Goal: Communication & Community: Participate in discussion

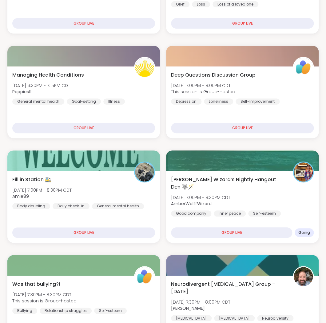
scroll to position [1314, 0]
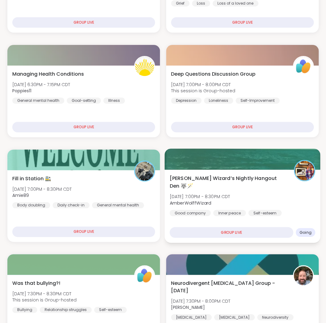
click at [243, 191] on div "[PERSON_NAME] Wizard’s Nightly Hangout Den 🐺🪄 [DATE] 7:00PM - 8:30PM CDT AmberW…" at bounding box center [243, 195] width 146 height 42
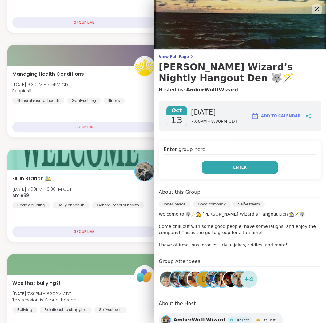
click at [252, 169] on button "Enter" at bounding box center [240, 167] width 76 height 13
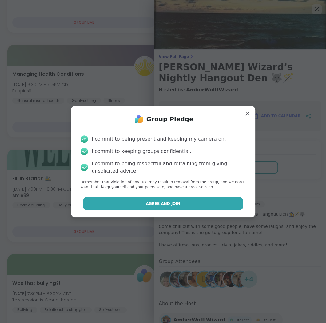
click at [200, 205] on button "Agree and Join" at bounding box center [163, 203] width 160 height 13
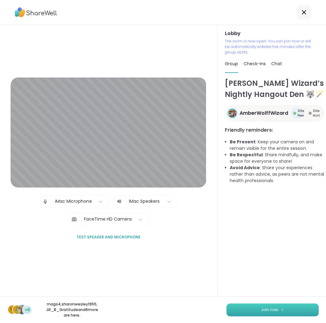
click at [282, 310] on img at bounding box center [283, 309] width 4 height 3
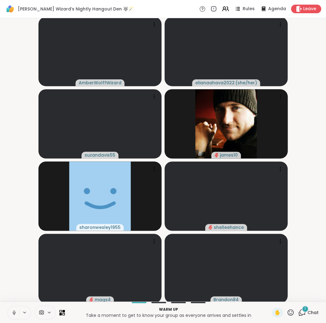
click at [14, 311] on icon at bounding box center [14, 313] width 6 height 6
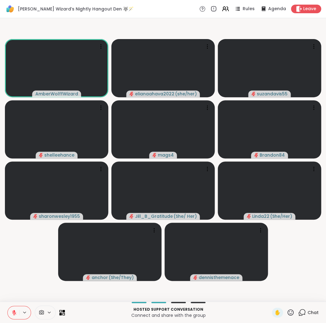
click at [15, 310] on button at bounding box center [14, 312] width 12 height 13
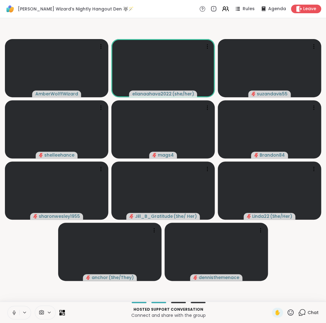
click at [14, 310] on icon at bounding box center [14, 313] width 6 height 6
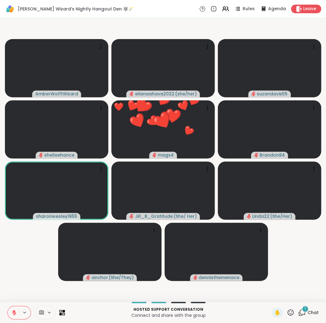
click at [290, 311] on icon at bounding box center [291, 312] width 6 height 6
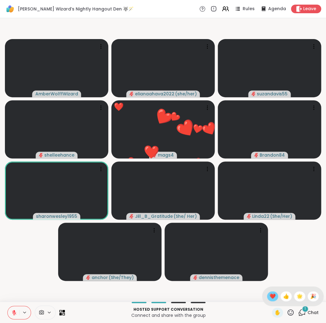
click at [274, 297] on span "❤️" at bounding box center [273, 296] width 6 height 7
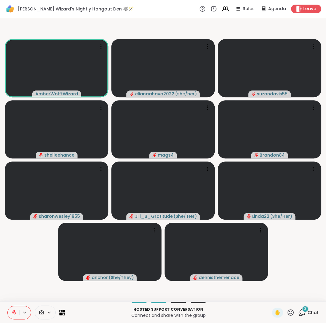
click at [11, 309] on button at bounding box center [14, 312] width 12 height 13
click at [12, 309] on button at bounding box center [14, 312] width 12 height 13
click at [11, 310] on button at bounding box center [14, 312] width 12 height 13
click at [14, 310] on icon at bounding box center [14, 313] width 6 height 6
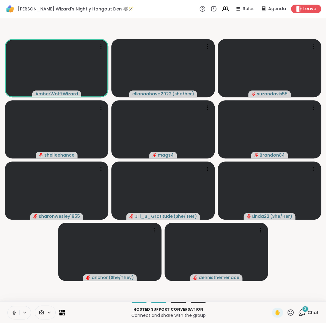
click at [14, 310] on icon at bounding box center [14, 313] width 6 height 6
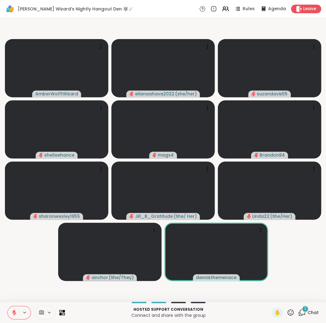
click at [14, 310] on icon at bounding box center [14, 313] width 6 height 6
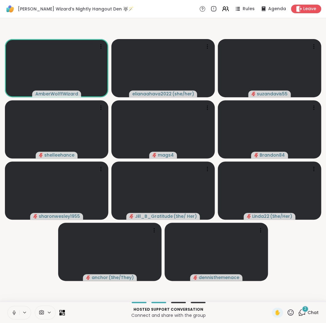
click at [15, 311] on icon at bounding box center [14, 313] width 6 height 6
click at [15, 312] on icon at bounding box center [14, 311] width 2 height 3
click at [13, 310] on icon at bounding box center [14, 313] width 6 height 6
click at [12, 311] on icon at bounding box center [14, 313] width 6 height 6
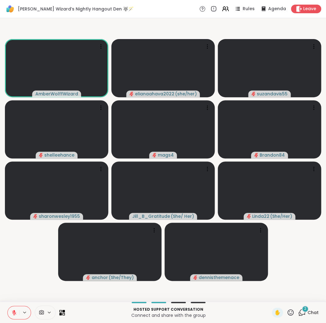
click at [13, 310] on button at bounding box center [14, 312] width 12 height 13
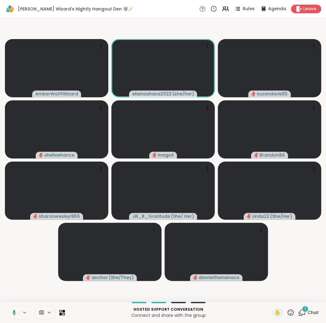
click at [13, 309] on button at bounding box center [13, 312] width 13 height 13
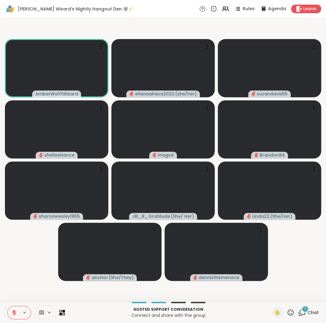
click at [13, 310] on icon at bounding box center [14, 313] width 6 height 6
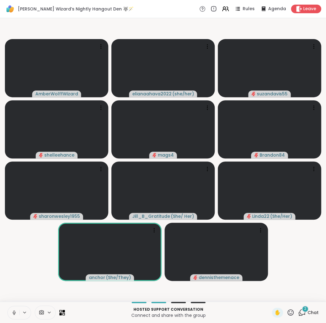
click at [13, 310] on icon at bounding box center [14, 313] width 6 height 6
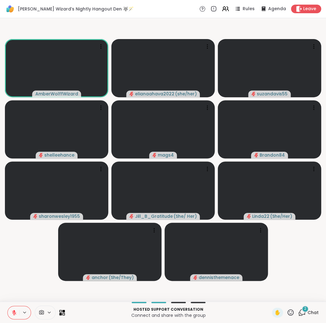
click at [14, 310] on button at bounding box center [14, 312] width 12 height 13
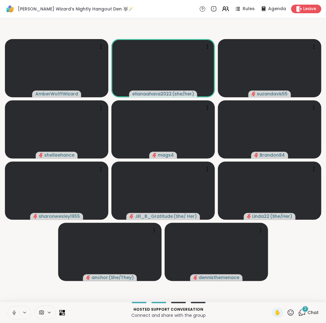
click at [13, 312] on icon at bounding box center [14, 313] width 6 height 6
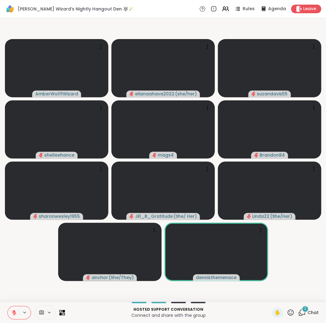
click at [13, 311] on icon at bounding box center [14, 313] width 6 height 6
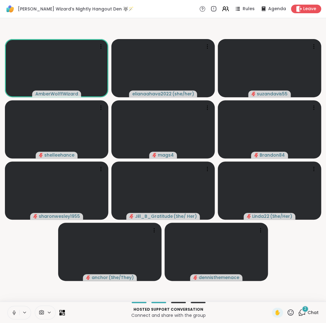
click at [11, 310] on icon at bounding box center [14, 313] width 6 height 6
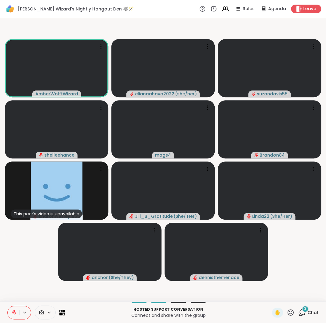
click at [13, 310] on button at bounding box center [14, 312] width 12 height 13
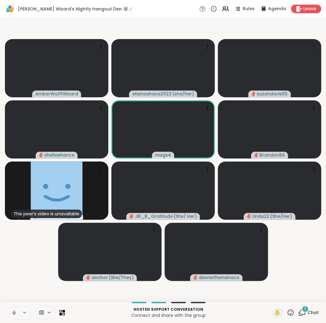
click at [13, 310] on button at bounding box center [14, 312] width 12 height 13
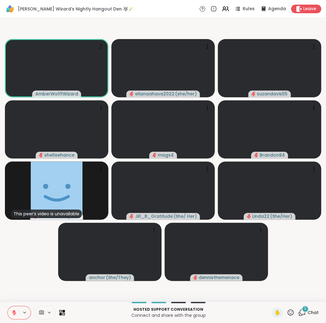
click at [13, 310] on icon at bounding box center [14, 313] width 6 height 6
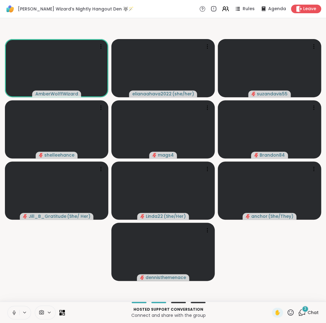
click at [14, 311] on icon at bounding box center [14, 313] width 6 height 6
click at [14, 309] on button at bounding box center [14, 312] width 12 height 13
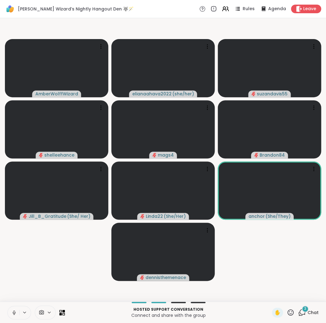
click at [13, 311] on icon at bounding box center [14, 313] width 6 height 6
click at [12, 311] on icon at bounding box center [14, 313] width 6 height 6
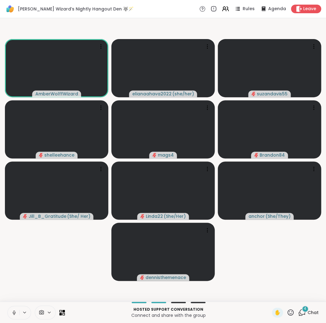
click at [14, 310] on icon at bounding box center [14, 313] width 6 height 6
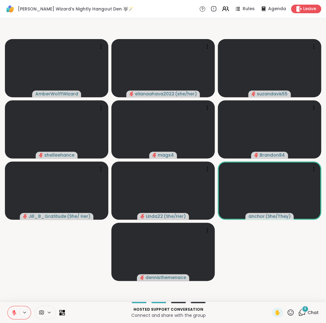
click at [14, 310] on icon at bounding box center [14, 313] width 6 height 6
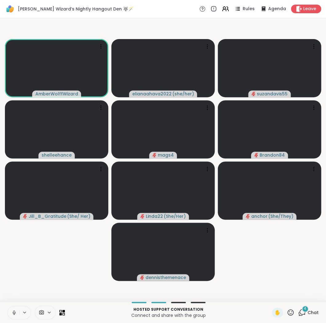
click at [12, 310] on icon at bounding box center [14, 313] width 6 height 6
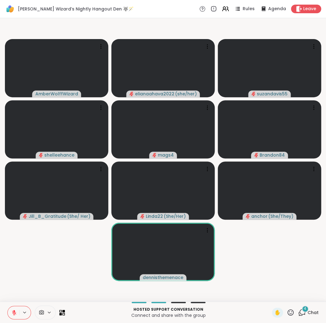
click at [14, 310] on icon at bounding box center [14, 313] width 6 height 6
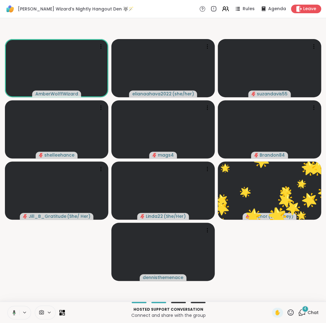
click at [22, 306] on div at bounding box center [19, 313] width 24 height 14
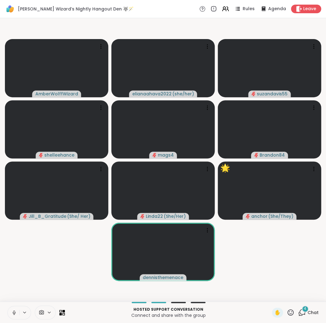
click at [14, 309] on button at bounding box center [14, 312] width 12 height 13
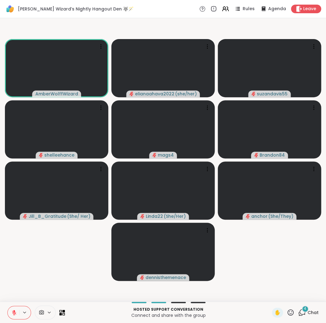
click at [14, 309] on button at bounding box center [14, 312] width 12 height 13
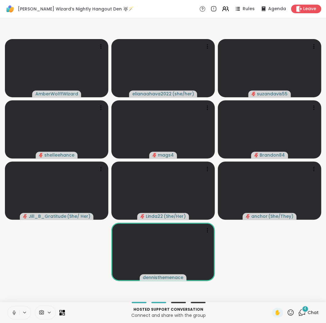
click at [14, 311] on icon at bounding box center [14, 313] width 6 height 6
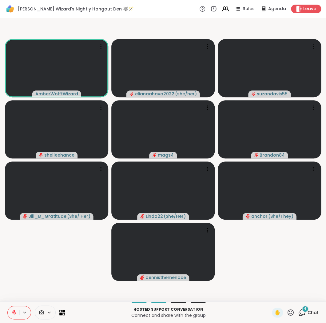
click at [14, 310] on icon at bounding box center [14, 311] width 2 height 2
click at [13, 308] on button at bounding box center [14, 312] width 12 height 13
click at [13, 310] on icon at bounding box center [14, 313] width 6 height 6
click at [12, 310] on button at bounding box center [13, 312] width 13 height 13
click at [14, 309] on button at bounding box center [14, 312] width 12 height 13
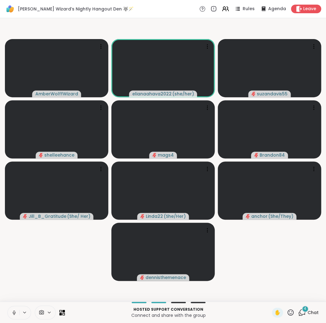
click at [14, 309] on button at bounding box center [14, 312] width 12 height 13
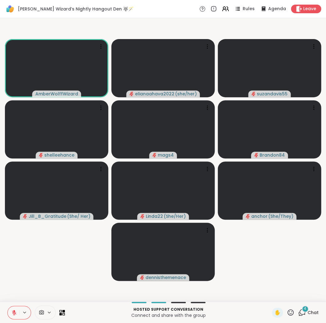
click at [14, 309] on button at bounding box center [14, 312] width 12 height 13
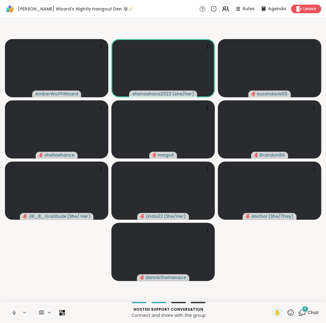
click at [14, 309] on button at bounding box center [14, 312] width 12 height 13
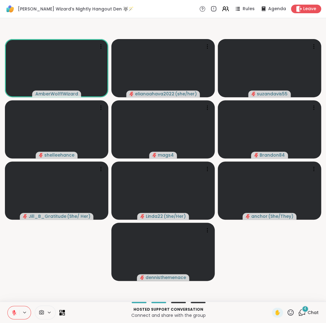
click at [15, 310] on icon at bounding box center [14, 313] width 6 height 6
click at [12, 312] on icon at bounding box center [14, 313] width 6 height 6
click at [13, 311] on icon at bounding box center [14, 312] width 4 height 4
click at [14, 310] on icon at bounding box center [14, 311] width 2 height 3
click at [14, 310] on icon at bounding box center [14, 311] width 2 height 2
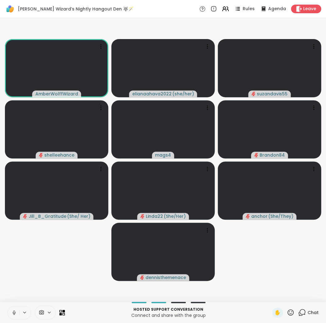
click at [14, 310] on icon at bounding box center [14, 311] width 2 height 3
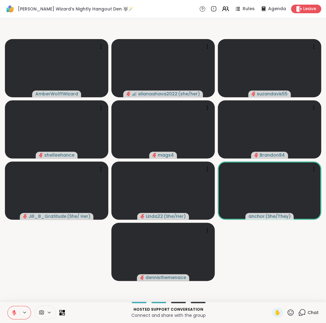
click at [14, 311] on icon at bounding box center [14, 311] width 2 height 2
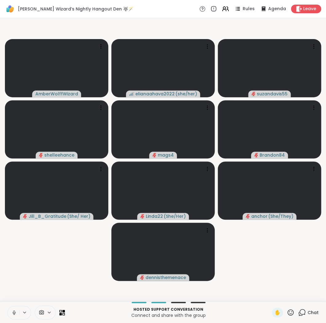
click at [14, 311] on icon at bounding box center [14, 313] width 6 height 6
click at [14, 311] on icon at bounding box center [14, 311] width 2 height 2
click at [12, 310] on icon at bounding box center [14, 313] width 6 height 6
click at [13, 311] on icon at bounding box center [14, 312] width 4 height 4
click at [13, 311] on icon at bounding box center [14, 313] width 6 height 6
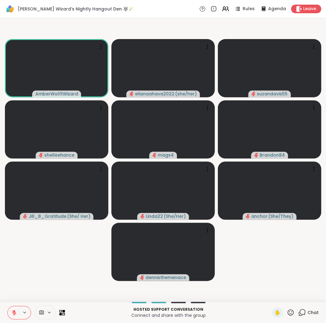
click at [13, 311] on icon at bounding box center [14, 312] width 4 height 4
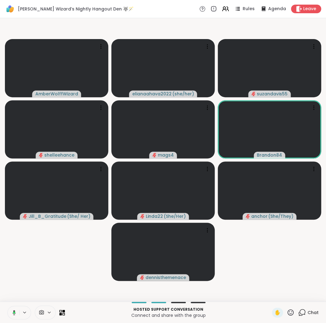
click at [15, 310] on icon at bounding box center [13, 313] width 6 height 6
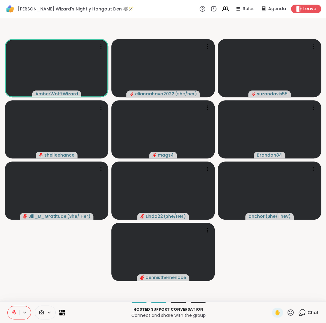
click at [14, 310] on icon at bounding box center [14, 311] width 2 height 2
click at [14, 310] on icon at bounding box center [14, 313] width 6 height 6
click at [15, 310] on icon at bounding box center [14, 313] width 6 height 6
click at [13, 311] on icon at bounding box center [14, 313] width 6 height 6
click at [13, 310] on icon at bounding box center [14, 313] width 6 height 6
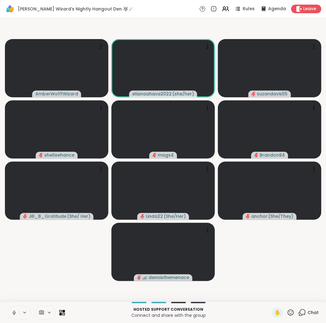
click at [14, 312] on icon at bounding box center [14, 313] width 6 height 6
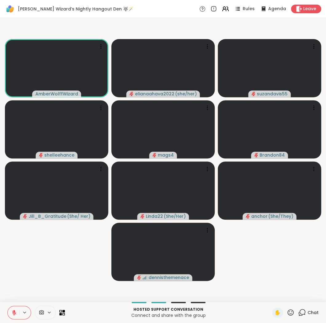
click at [14, 312] on icon at bounding box center [14, 312] width 4 height 4
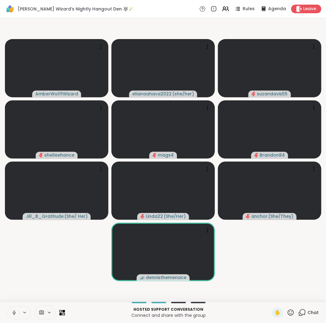
click at [14, 311] on icon at bounding box center [14, 311] width 2 height 3
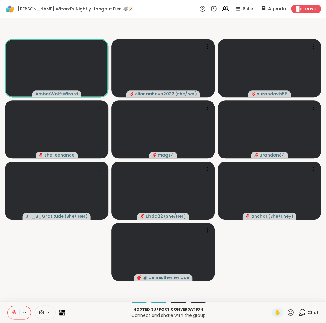
click at [14, 312] on icon at bounding box center [14, 312] width 4 height 4
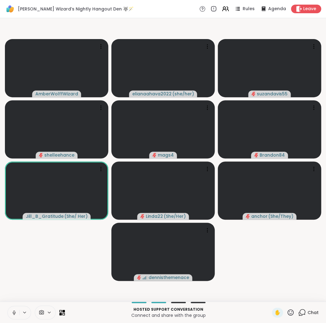
click at [13, 312] on icon at bounding box center [14, 313] width 6 height 6
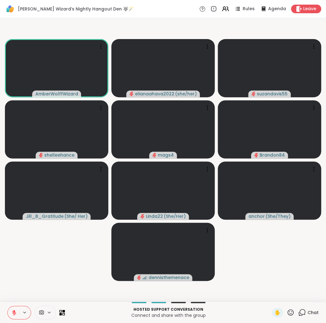
click at [13, 311] on icon at bounding box center [14, 312] width 4 height 4
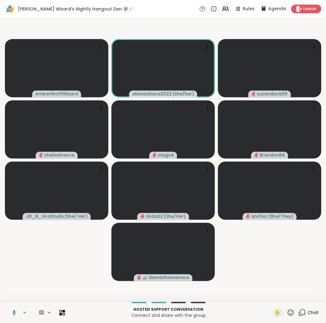
click at [14, 309] on button at bounding box center [13, 312] width 13 height 13
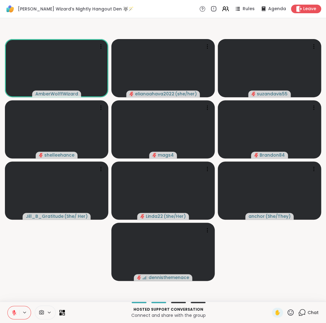
click at [13, 309] on button at bounding box center [14, 312] width 12 height 13
click at [13, 312] on icon at bounding box center [14, 313] width 6 height 6
click at [13, 310] on icon at bounding box center [14, 313] width 6 height 6
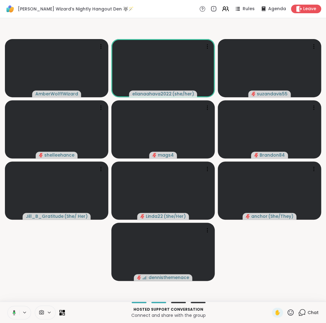
click at [12, 313] on icon at bounding box center [13, 313] width 6 height 6
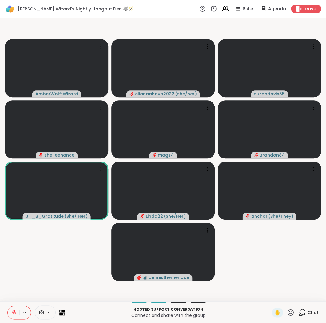
click at [12, 313] on icon at bounding box center [14, 313] width 6 height 6
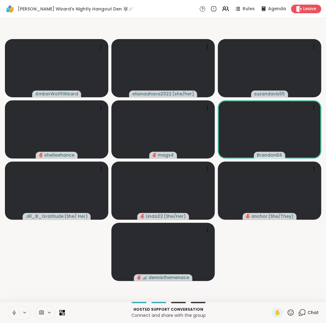
click at [13, 311] on icon at bounding box center [14, 313] width 6 height 6
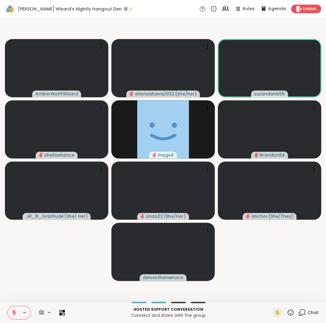
click at [24, 295] on video-player-container "AmberWolffWizard elianaahava2022 ( she/her ) suzandavis55 shelleehance mags4 Br…" at bounding box center [163, 160] width 319 height 278
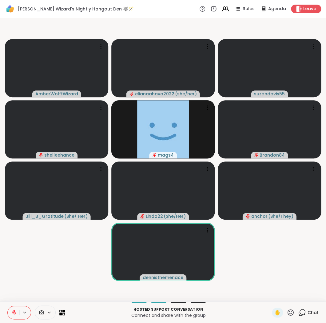
click at [14, 310] on icon at bounding box center [14, 313] width 6 height 6
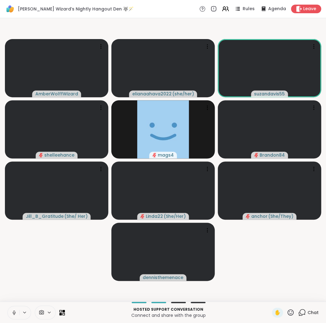
click at [13, 310] on icon at bounding box center [14, 313] width 6 height 6
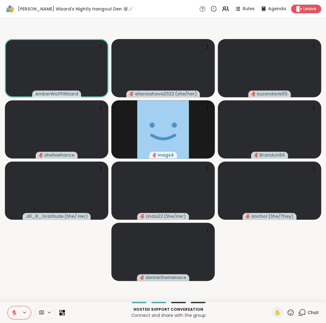
click at [14, 310] on icon at bounding box center [14, 313] width 6 height 6
click at [13, 312] on icon at bounding box center [14, 313] width 6 height 6
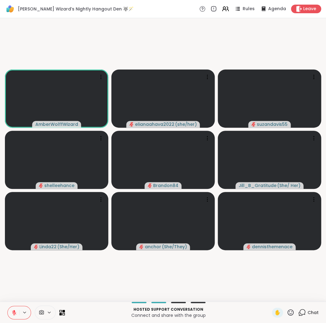
click at [13, 312] on icon at bounding box center [14, 312] width 4 height 4
click at [12, 310] on icon at bounding box center [14, 313] width 6 height 6
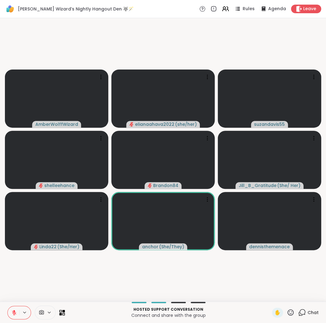
click at [12, 311] on icon at bounding box center [14, 313] width 6 height 6
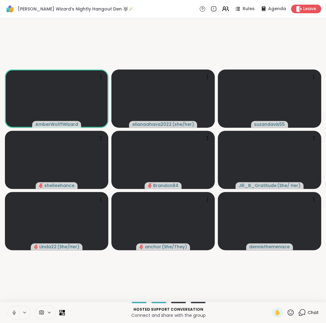
click at [14, 310] on icon at bounding box center [14, 311] width 2 height 3
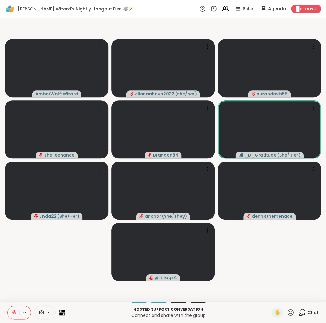
click at [13, 309] on button at bounding box center [14, 312] width 12 height 13
click at [13, 310] on button at bounding box center [14, 312] width 12 height 13
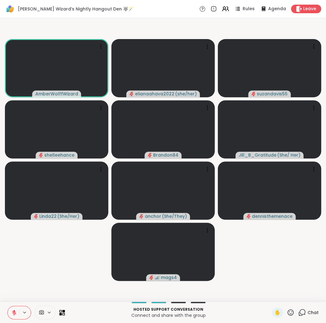
click at [14, 311] on icon at bounding box center [14, 311] width 2 height 2
click at [10, 311] on button at bounding box center [14, 312] width 12 height 13
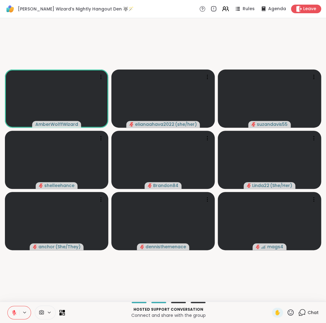
click at [11, 309] on button at bounding box center [14, 312] width 12 height 13
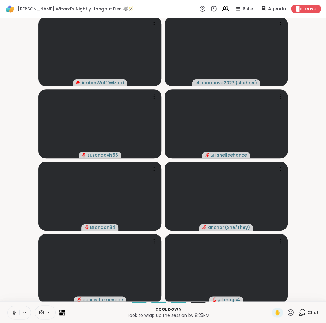
click at [15, 312] on icon at bounding box center [14, 311] width 2 height 3
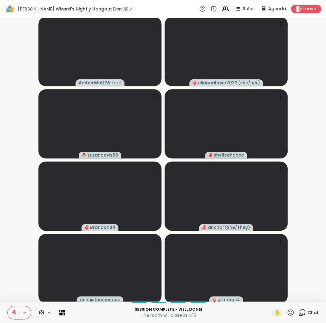
click at [14, 311] on icon at bounding box center [14, 311] width 2 height 2
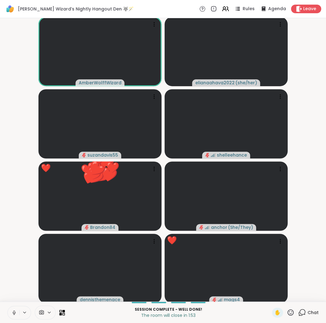
click at [291, 311] on icon at bounding box center [291, 313] width 8 height 8
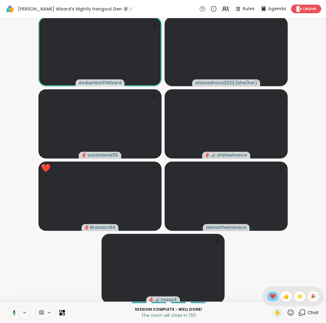
click at [275, 295] on span "❤️" at bounding box center [273, 296] width 6 height 7
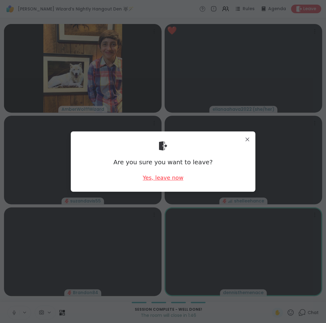
click at [168, 177] on div "Yes, leave now" at bounding box center [163, 178] width 41 height 8
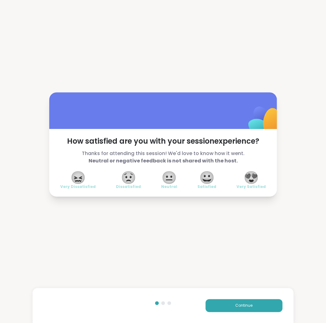
click at [254, 173] on span "😍" at bounding box center [251, 177] width 15 height 11
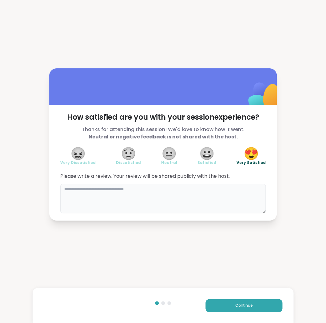
click at [231, 200] on textarea at bounding box center [163, 199] width 206 height 30
type textarea "*"
type textarea "**********"
click at [270, 306] on button "Continue" at bounding box center [244, 305] width 77 height 13
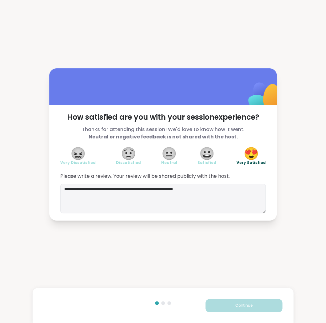
click at [270, 306] on button "Continue" at bounding box center [244, 305] width 77 height 13
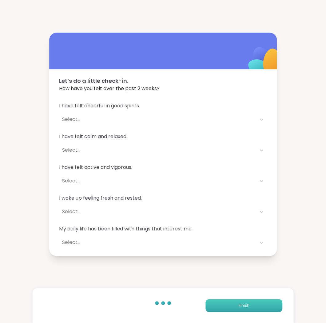
click at [270, 306] on button "Finish" at bounding box center [244, 305] width 77 height 13
